Goal: Information Seeking & Learning: Learn about a topic

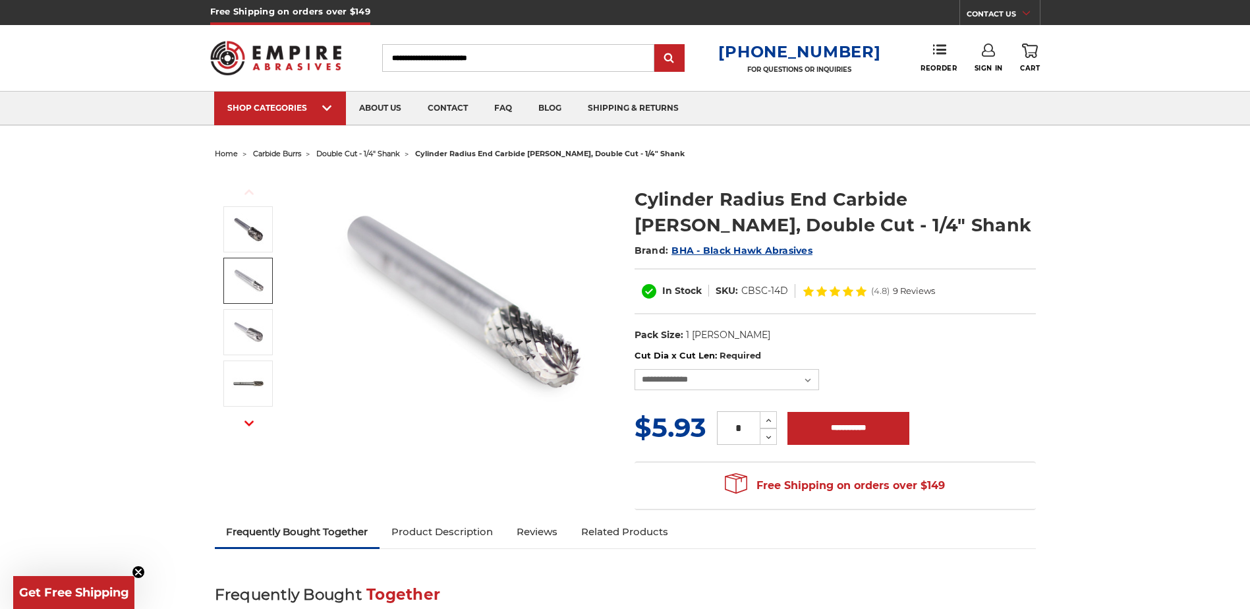
click at [253, 277] on img at bounding box center [248, 280] width 33 height 33
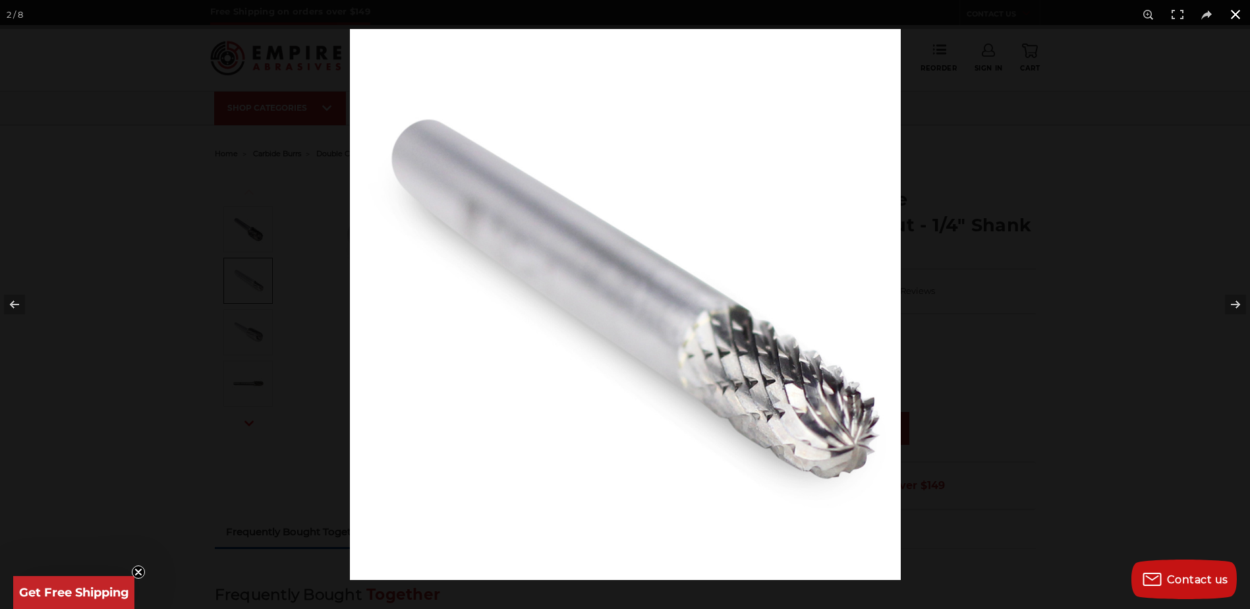
click at [1238, 15] on button at bounding box center [1235, 14] width 29 height 29
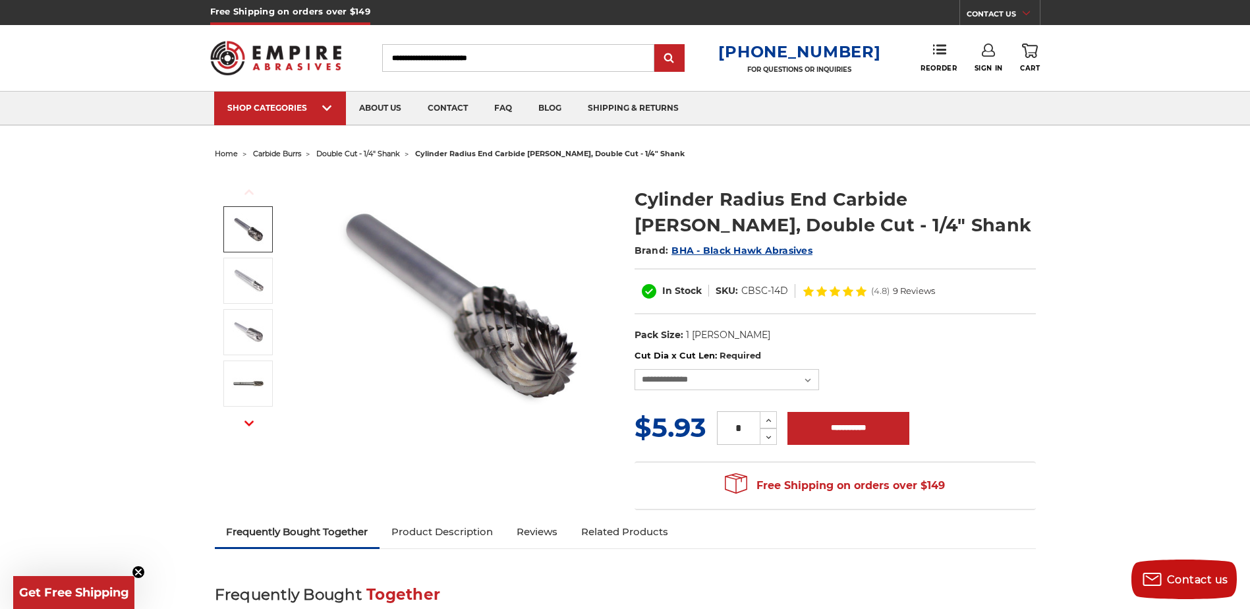
click at [262, 229] on img at bounding box center [248, 229] width 33 height 33
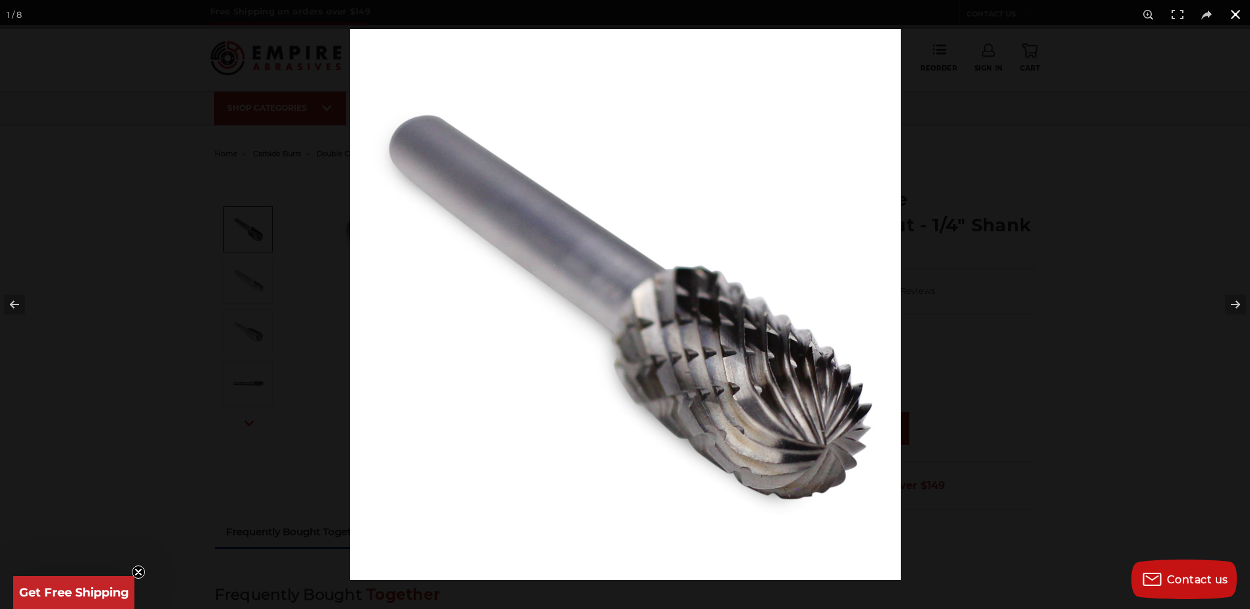
click at [1238, 17] on button at bounding box center [1235, 14] width 29 height 29
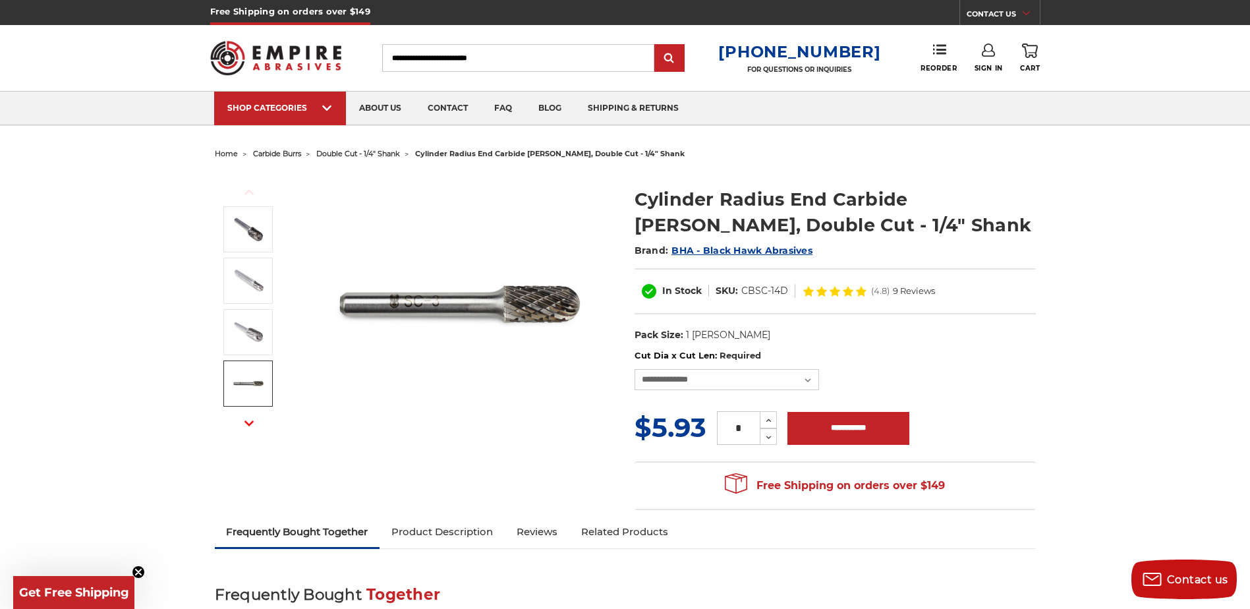
click at [252, 426] on icon "button" at bounding box center [249, 423] width 9 height 9
click at [254, 325] on img at bounding box center [248, 332] width 33 height 33
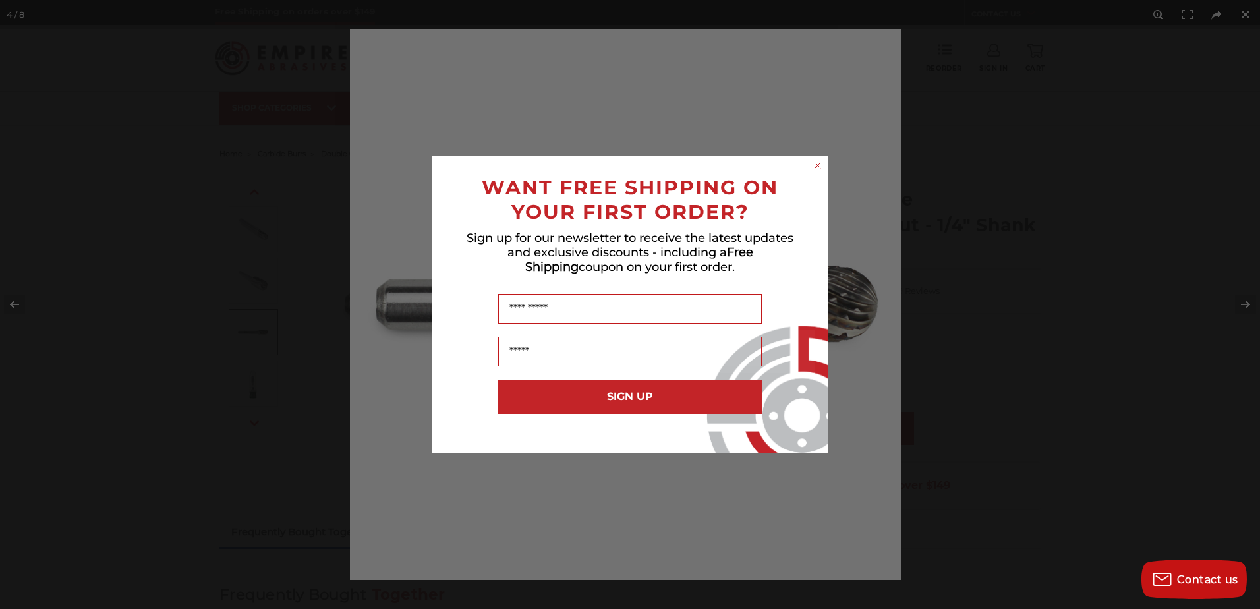
click at [1236, 298] on div "Close dialog WANT FREE SHIPPING ON YOUR FIRST ORDER? Sign up for our newsletter…" at bounding box center [630, 304] width 1260 height 609
click at [821, 164] on circle "Close dialog" at bounding box center [818, 166] width 13 height 13
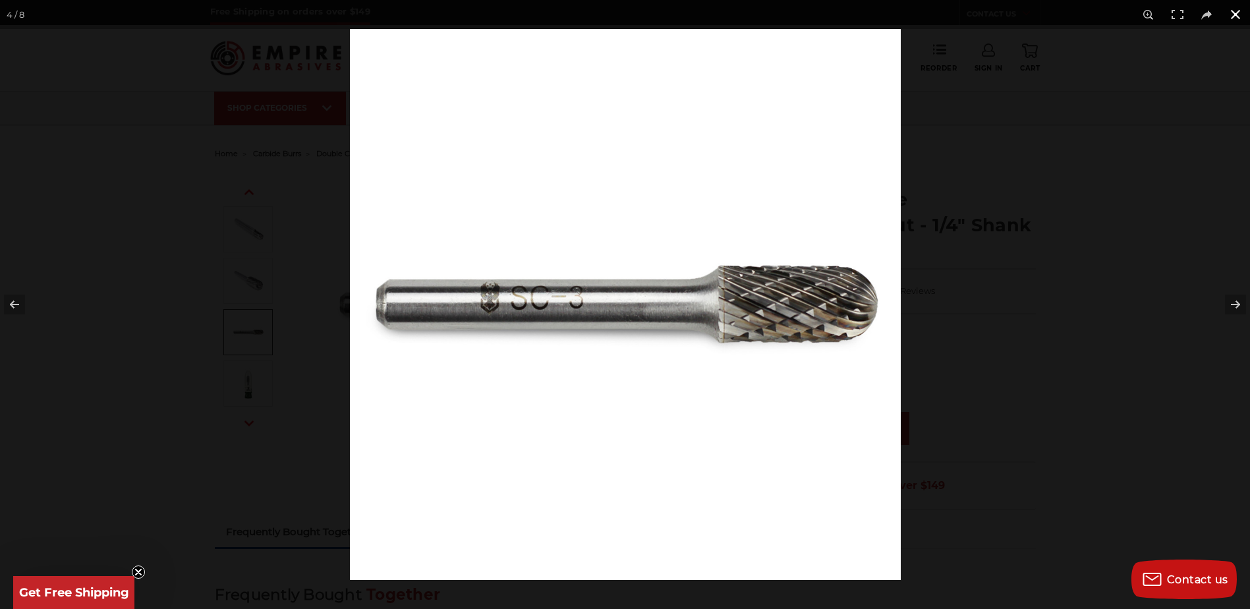
click at [1233, 15] on button at bounding box center [1235, 14] width 29 height 29
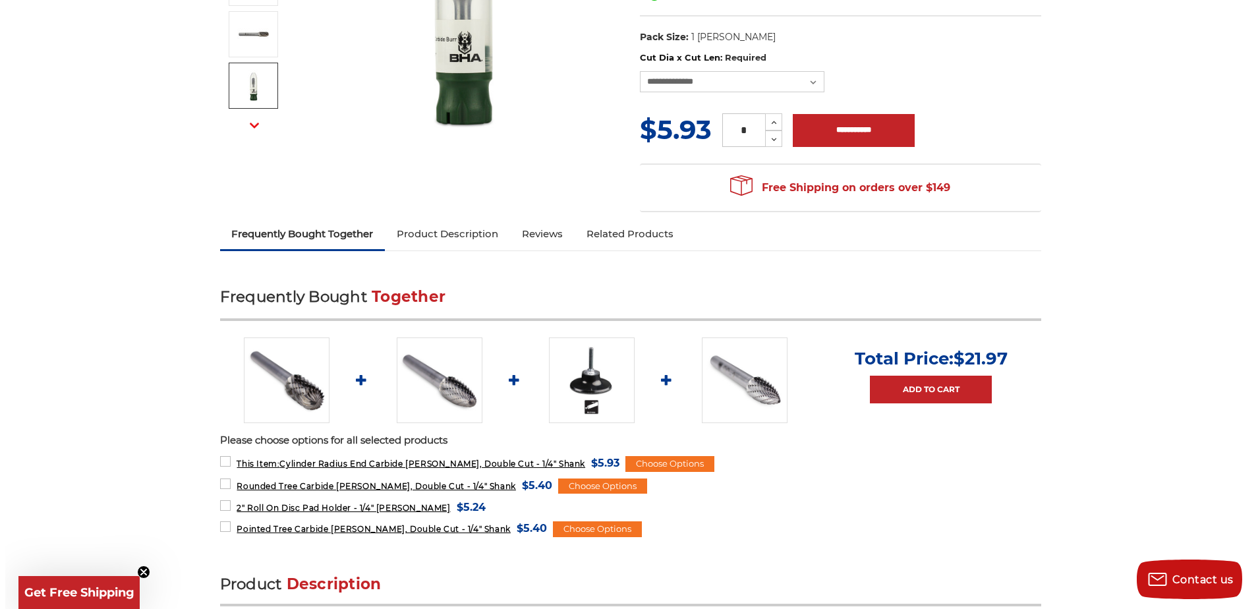
scroll to position [330, 0]
